Goal: Check status

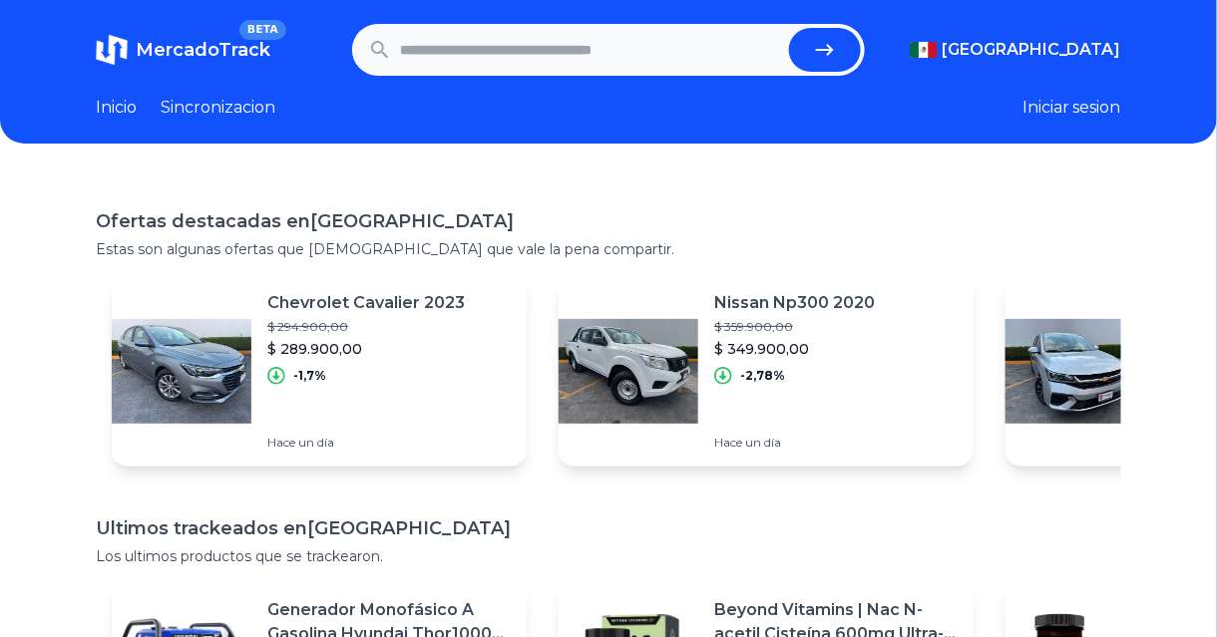
click at [510, 49] on input "text" at bounding box center [590, 50] width 381 height 44
paste input "**********"
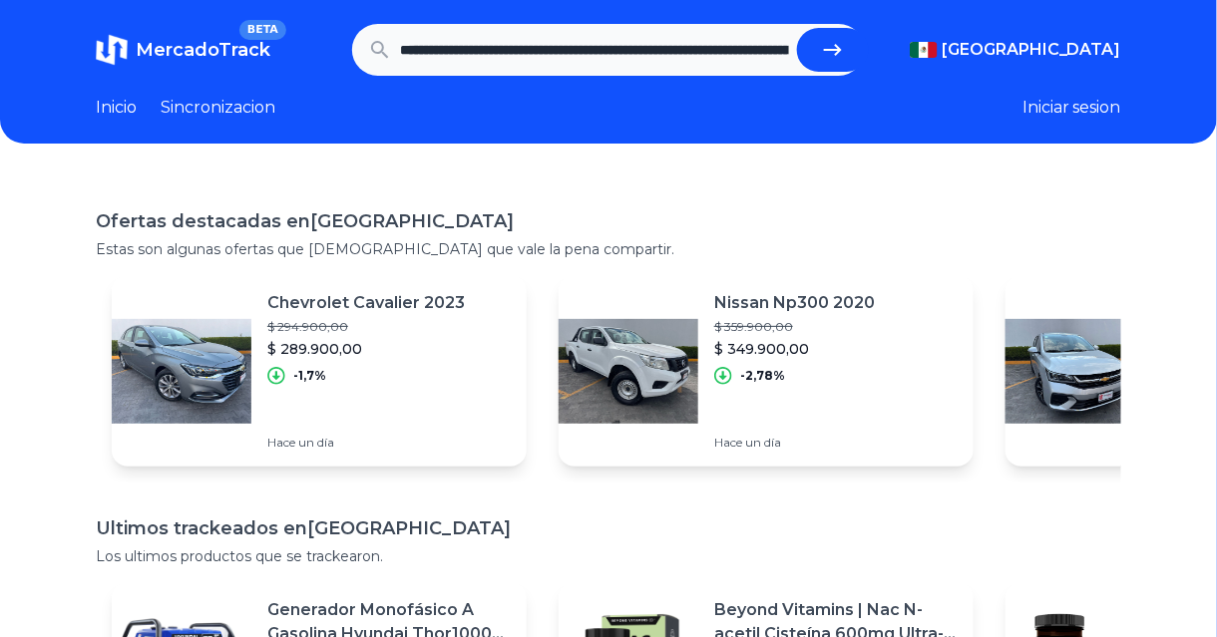
click at [848, 53] on button "submit" at bounding box center [833, 50] width 72 height 44
type input "**********"
